Goal: Task Accomplishment & Management: Manage account settings

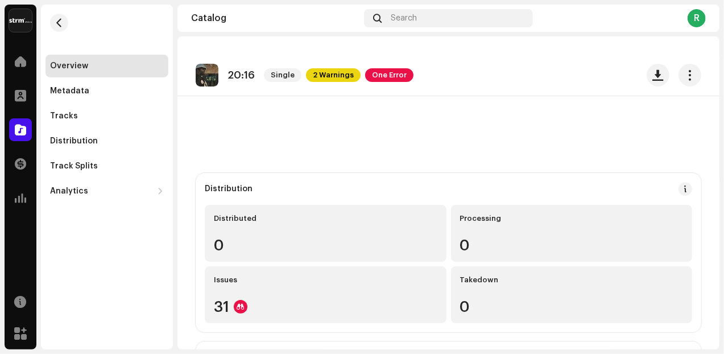
scroll to position [829, 0]
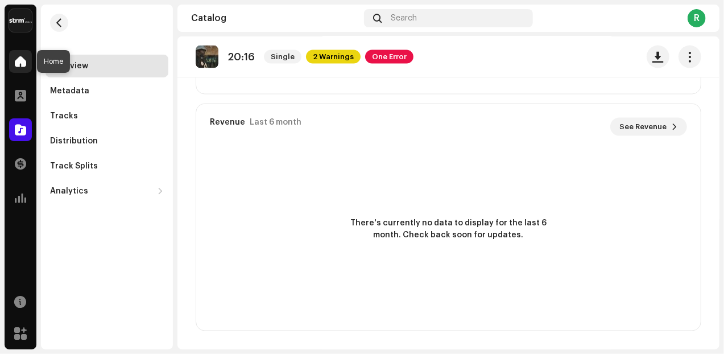
click at [26, 63] on div at bounding box center [20, 61] width 23 height 23
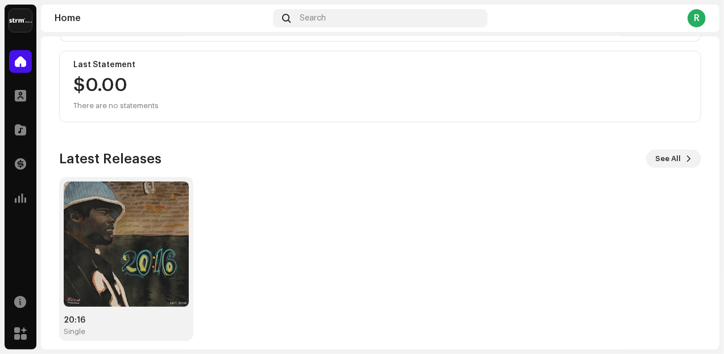
scroll to position [207, 0]
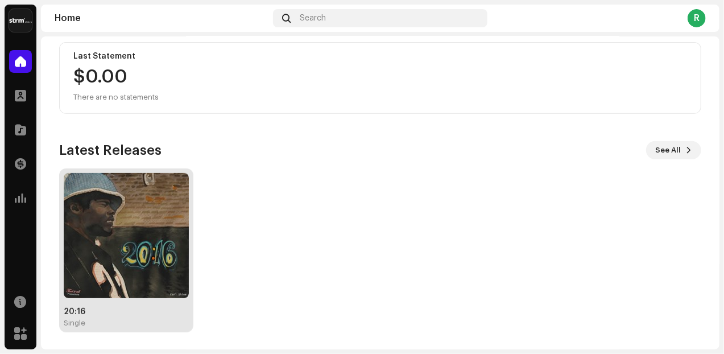
click at [113, 194] on img at bounding box center [126, 235] width 125 height 125
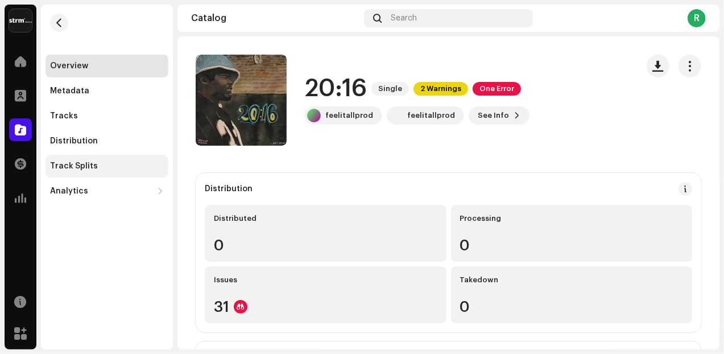
click at [77, 172] on div "Track Splits" at bounding box center [106, 166] width 123 height 23
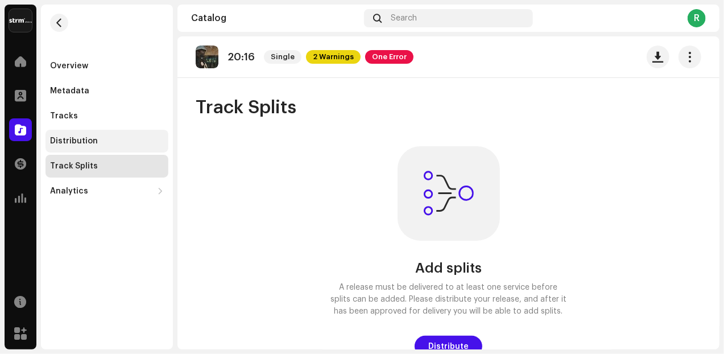
click at [74, 138] on div "Distribution" at bounding box center [74, 140] width 48 height 9
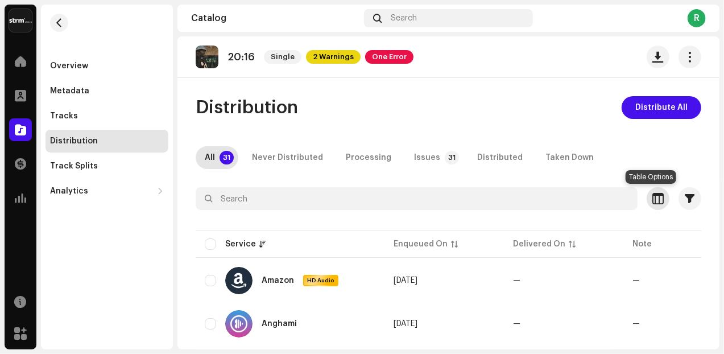
click at [652, 198] on span "button" at bounding box center [657, 198] width 11 height 9
click at [624, 160] on div "Customize your view Reset Rows Compact Comfortable Columns Enqueued On Delivere…" at bounding box center [362, 177] width 724 height 354
click at [292, 159] on div "Never Distributed" at bounding box center [287, 157] width 71 height 23
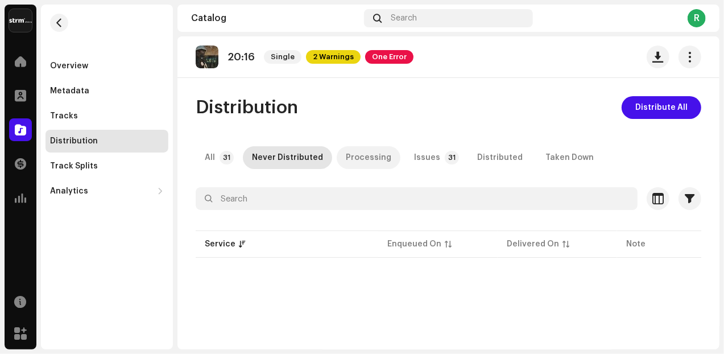
click at [358, 154] on div "Processing" at bounding box center [368, 157] width 45 height 23
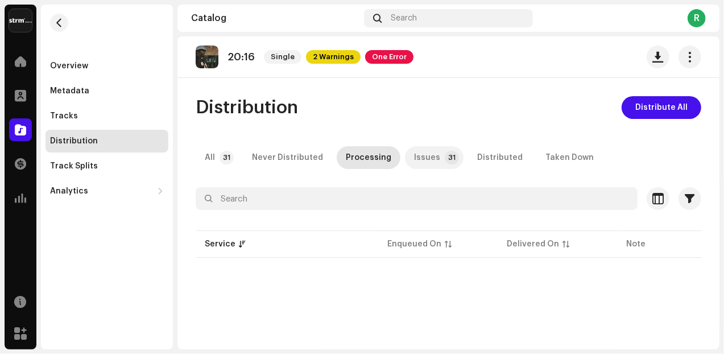
click at [416, 158] on div "Issues" at bounding box center [427, 157] width 26 height 23
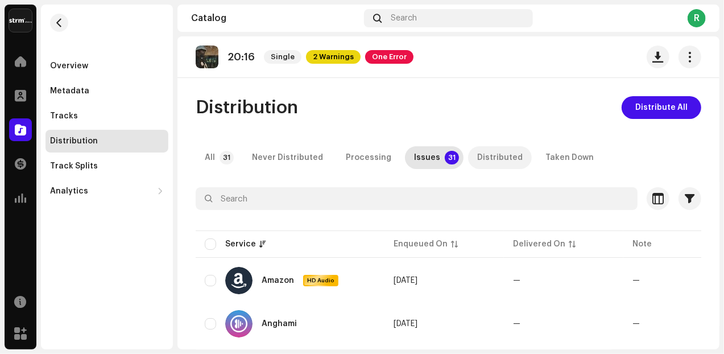
click at [479, 158] on div "Distributed" at bounding box center [499, 157] width 45 height 23
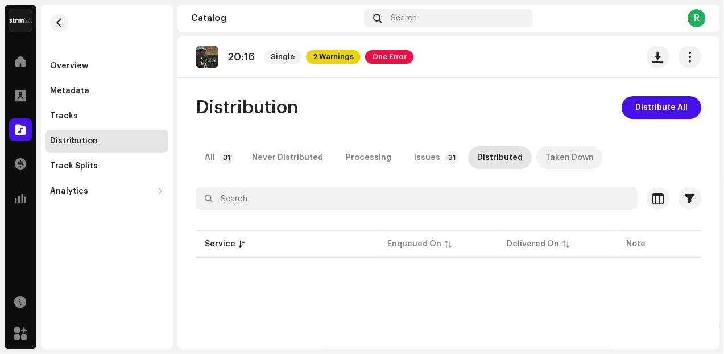
click at [552, 161] on div "Taken Down" at bounding box center [569, 157] width 48 height 23
click at [221, 159] on p-badge "31" at bounding box center [226, 158] width 14 height 14
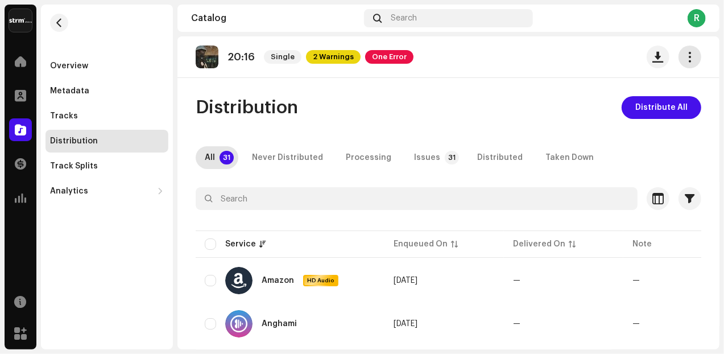
click at [684, 61] on span "button" at bounding box center [689, 56] width 11 height 9
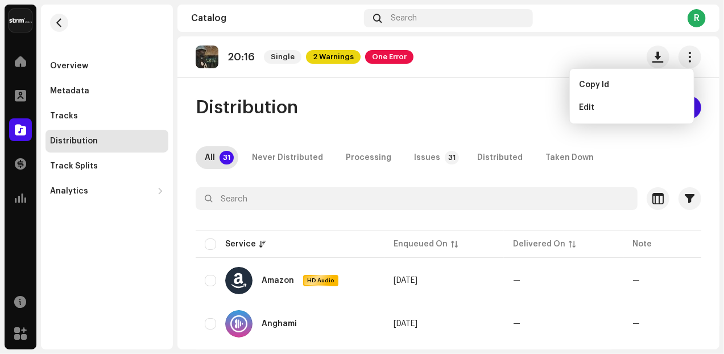
click at [517, 97] on div "Distribution Distribute All" at bounding box center [448, 107] width 505 height 23
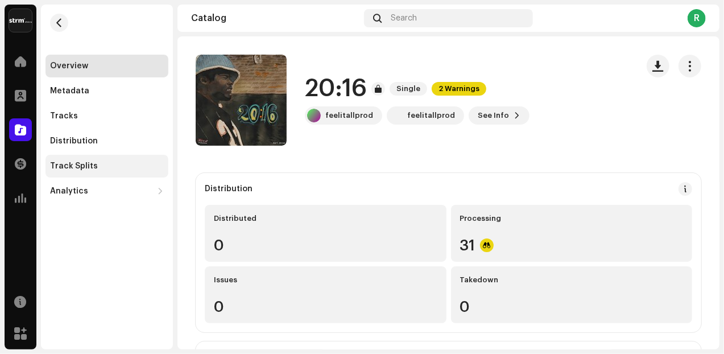
click at [67, 165] on div "Track Splits" at bounding box center [74, 165] width 48 height 9
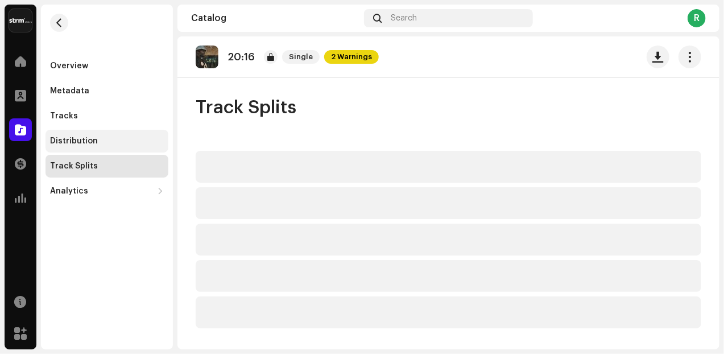
click at [70, 139] on div "Distribution" at bounding box center [74, 140] width 48 height 9
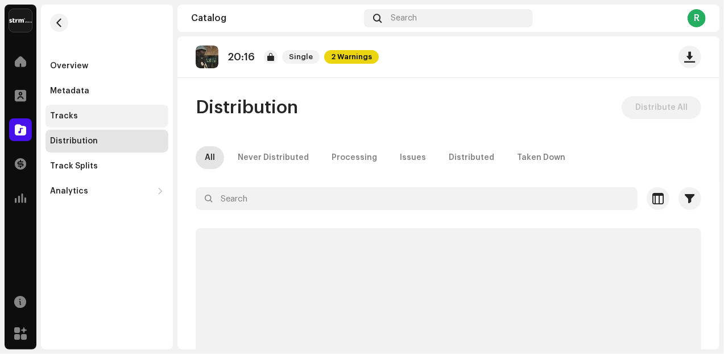
click at [70, 119] on div "Tracks" at bounding box center [64, 115] width 28 height 9
